Goal: Information Seeking & Learning: Learn about a topic

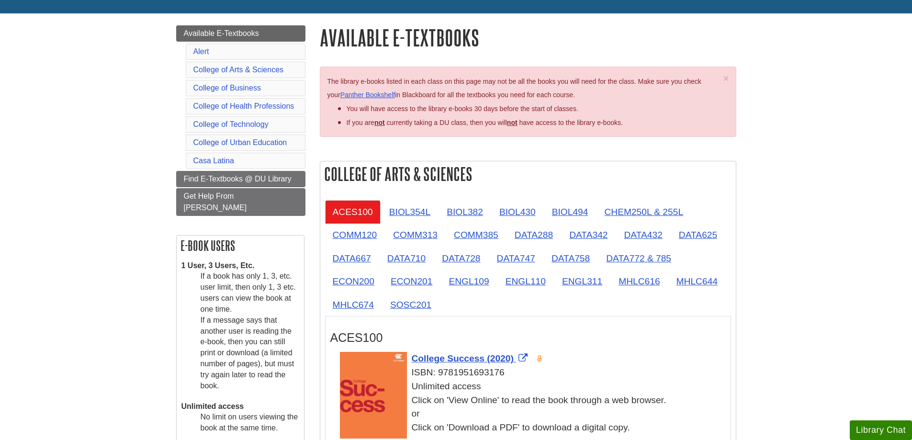
scroll to position [96, 0]
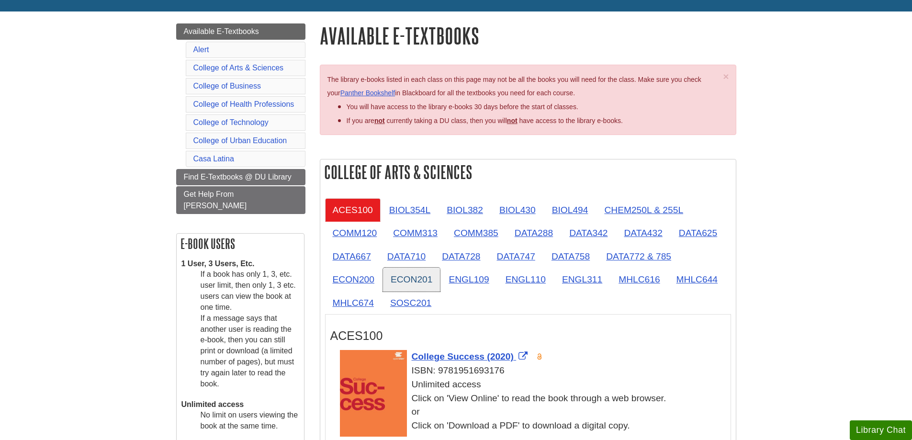
click at [410, 281] on link "ECON201" at bounding box center [411, 279] width 57 height 23
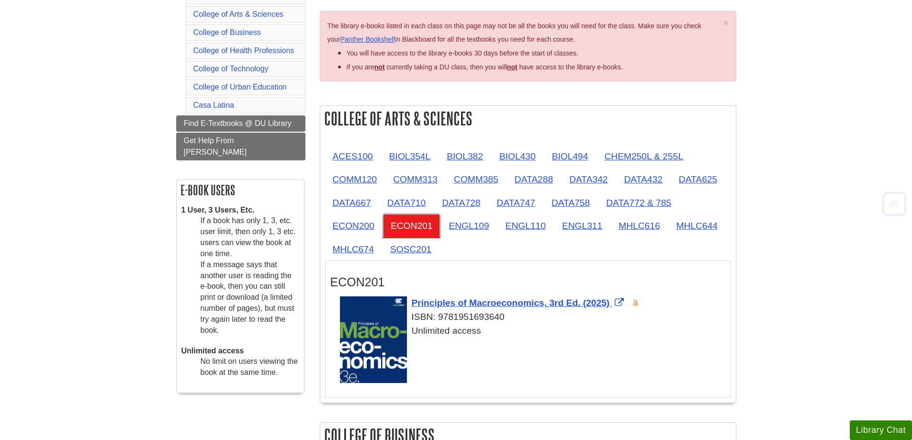
scroll to position [239, 0]
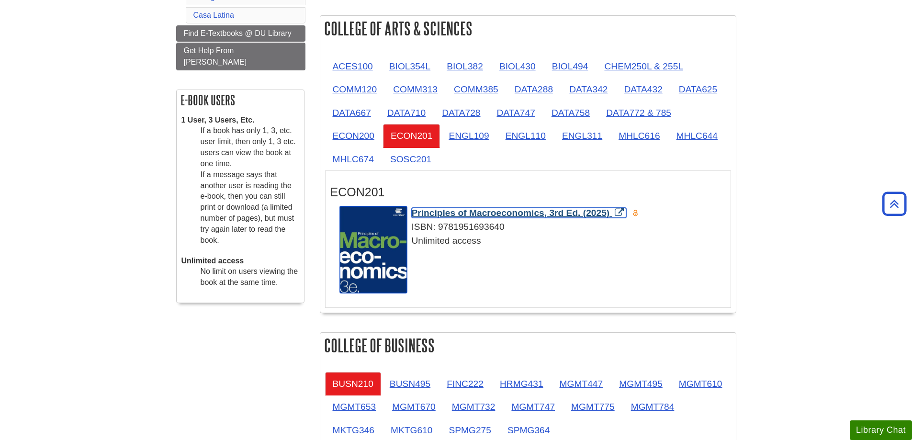
click at [505, 215] on span "Principles of Macroeconomics, 3rd Ed. (2025)" at bounding box center [511, 213] width 198 height 10
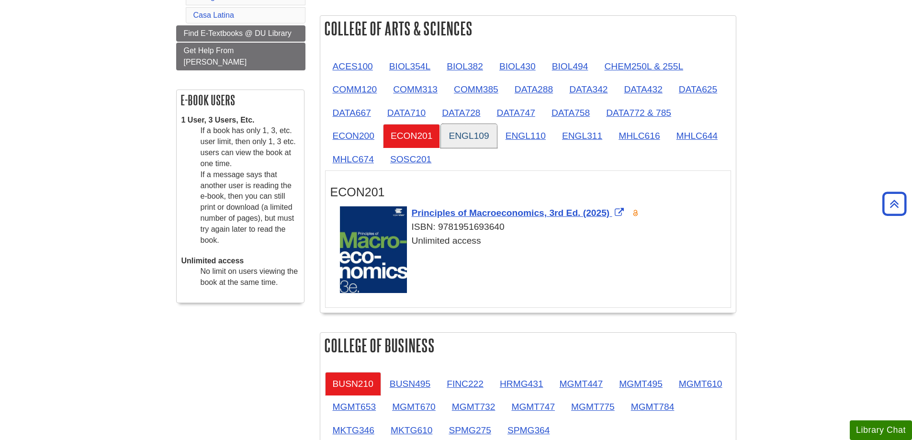
click at [459, 132] on link "ENGL109" at bounding box center [469, 135] width 56 height 23
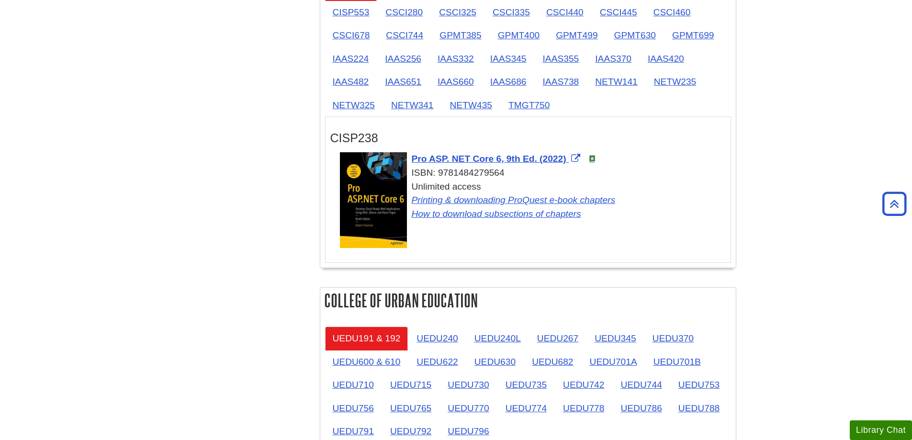
scroll to position [1388, 0]
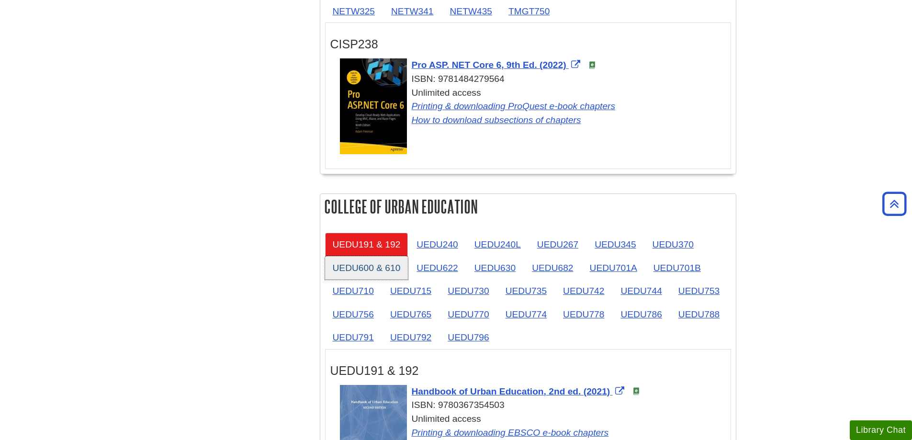
click at [360, 270] on link "UEDU600 & 610" at bounding box center [366, 267] width 83 height 23
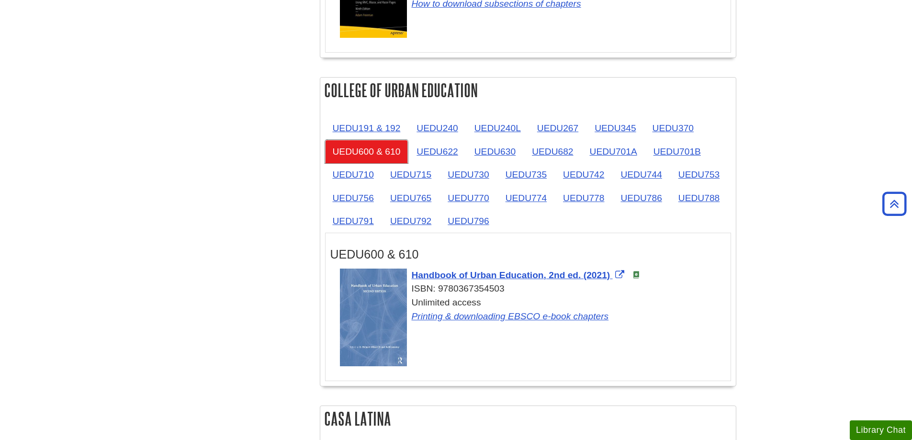
scroll to position [1531, 0]
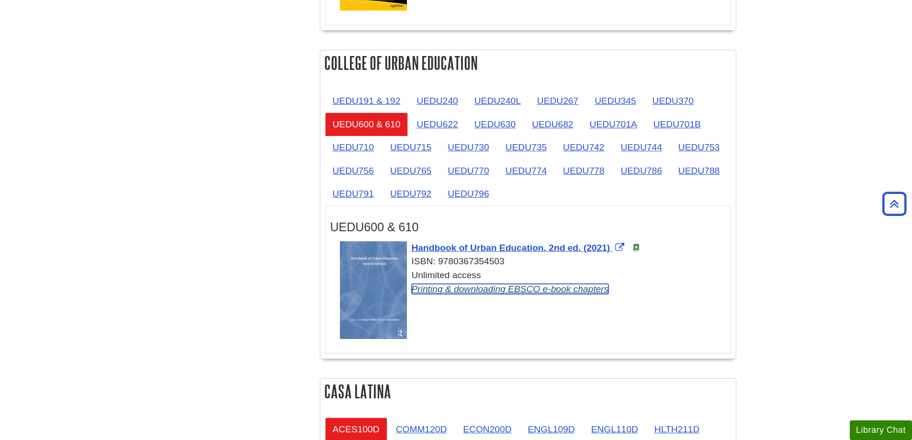
click at [526, 288] on link "Printing & downloading EBSCO e-book chapters" at bounding box center [510, 289] width 197 height 10
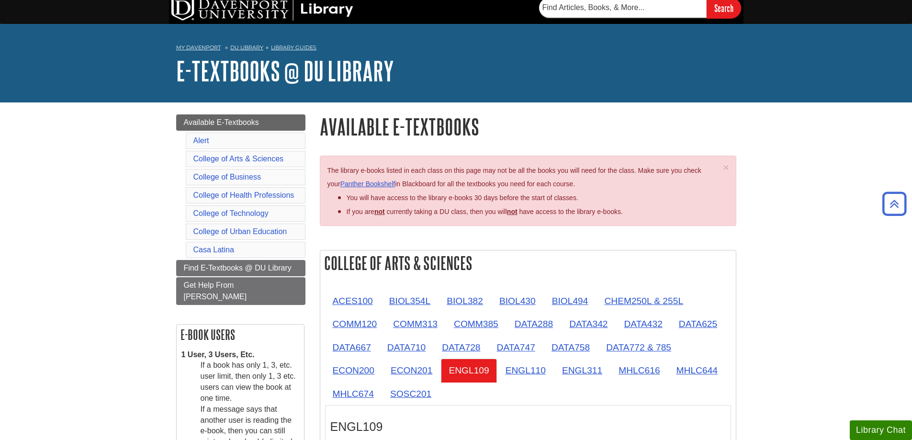
scroll to position [0, 0]
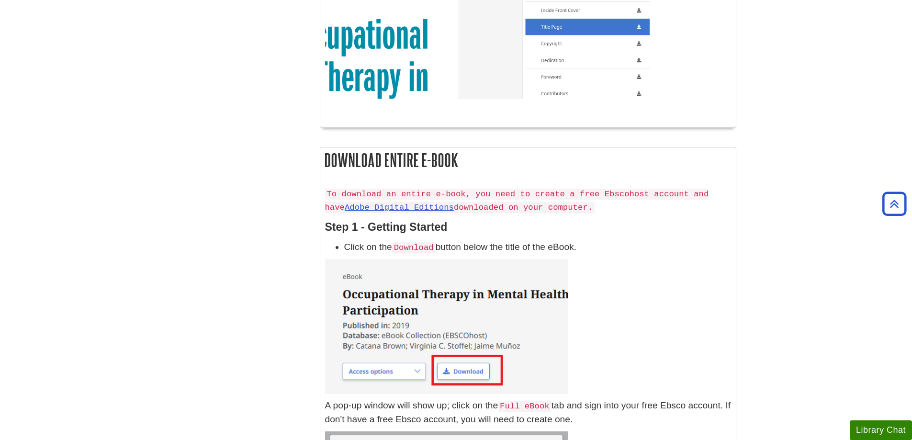
scroll to position [878, 0]
